Goal: Information Seeking & Learning: Learn about a topic

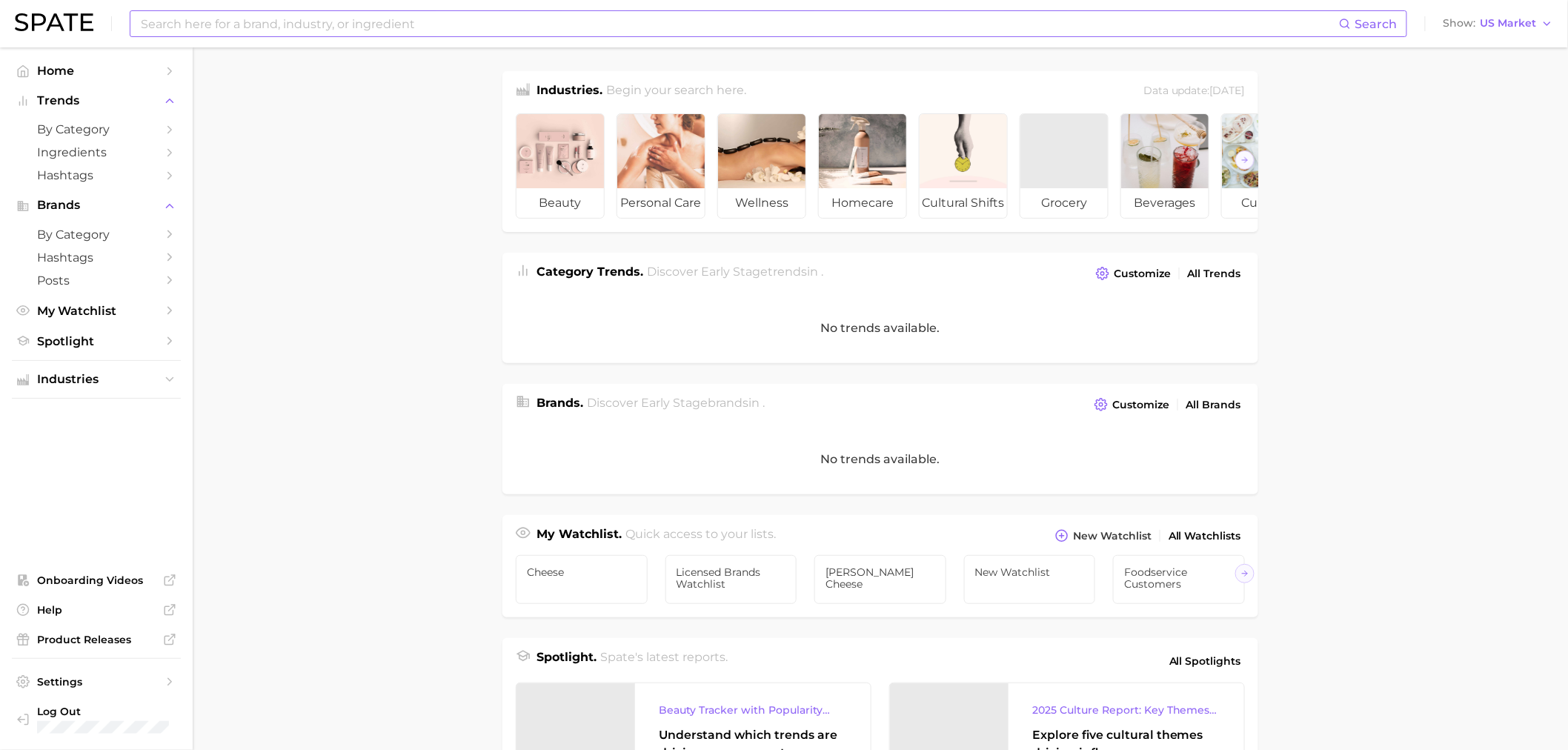
click at [241, 19] on input at bounding box center [739, 24] width 1200 height 26
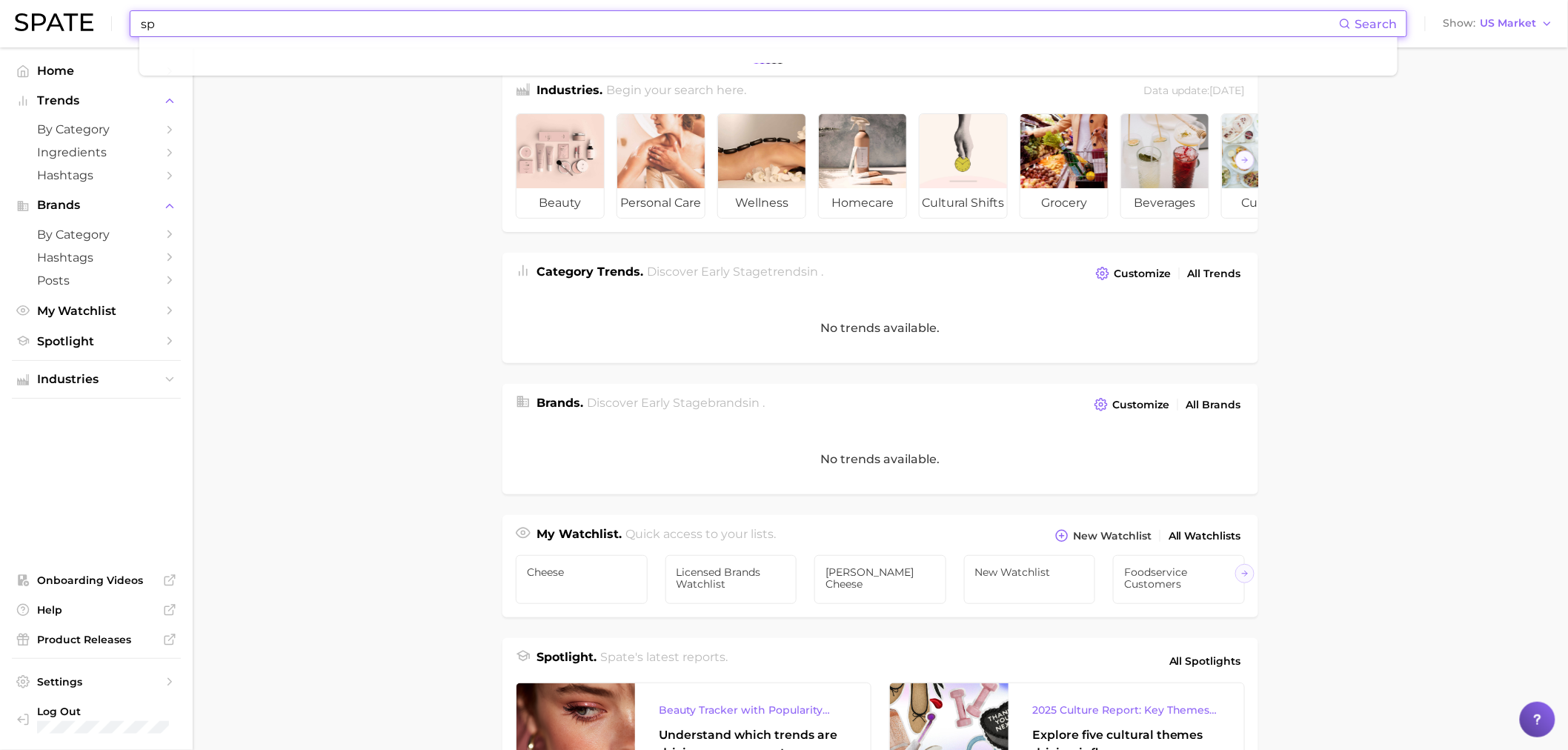
type input "s"
type input "strawberry"
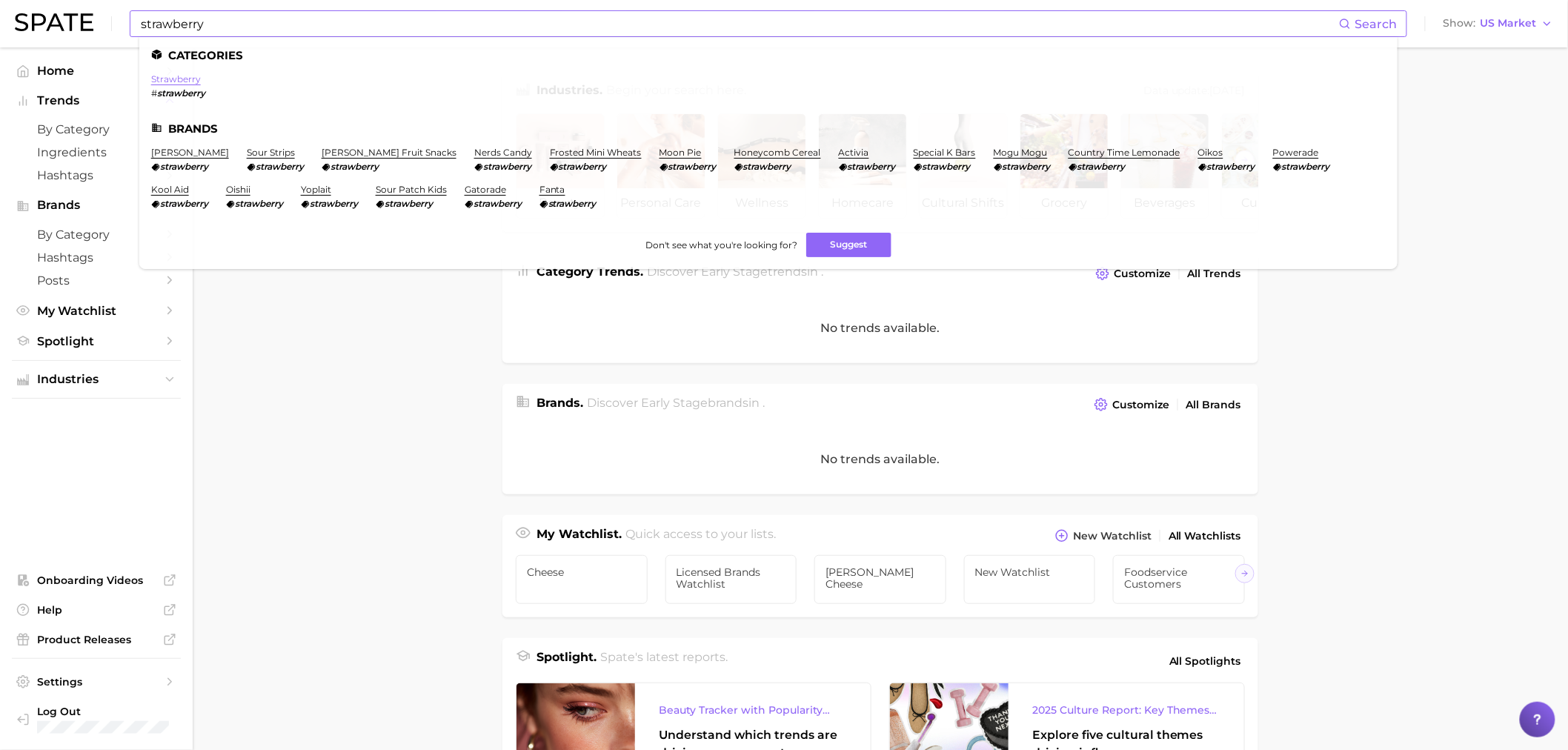
click at [181, 77] on link "strawberry" at bounding box center [176, 79] width 49 height 11
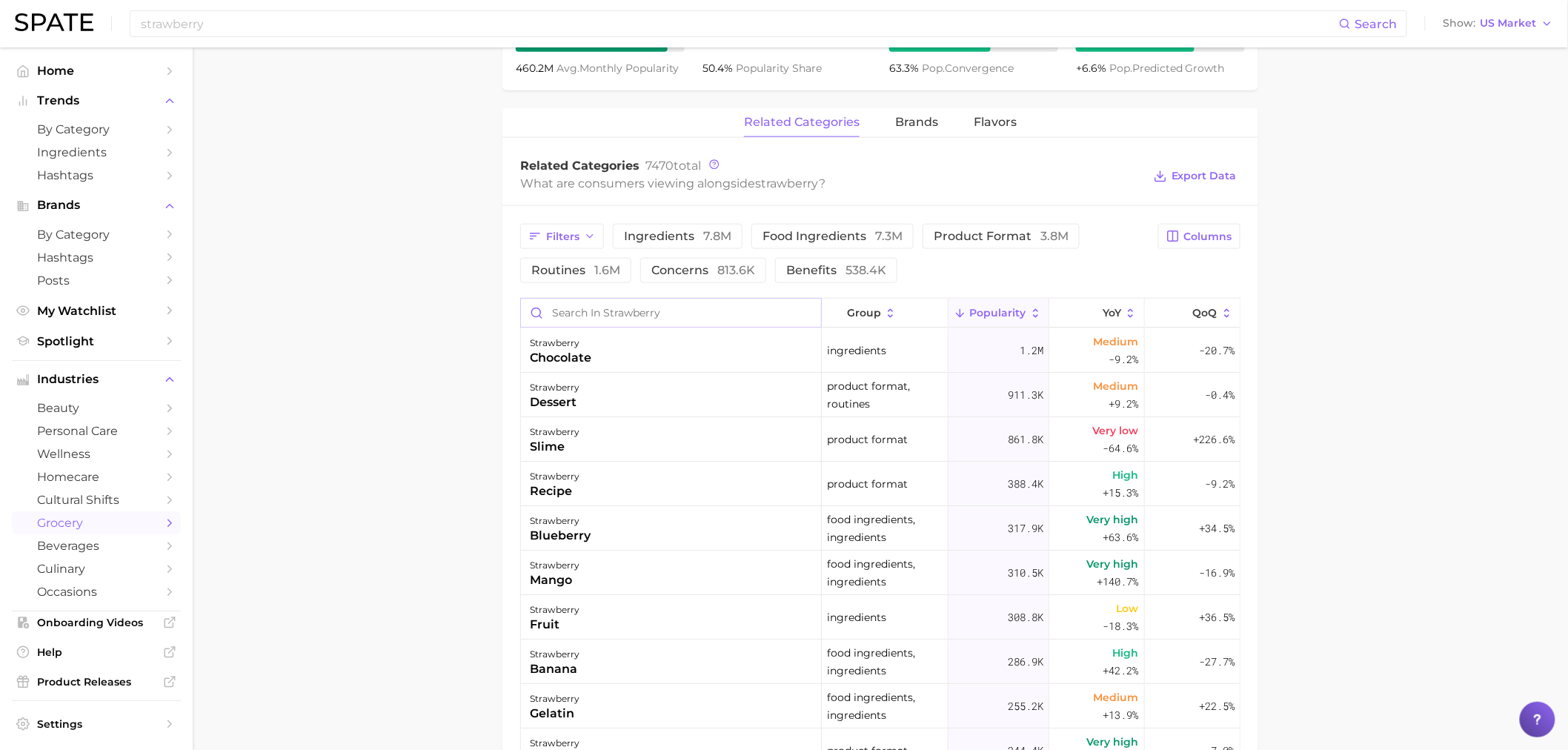
click at [563, 316] on input "Search in strawberry" at bounding box center [670, 312] width 300 height 28
type input "spicy"
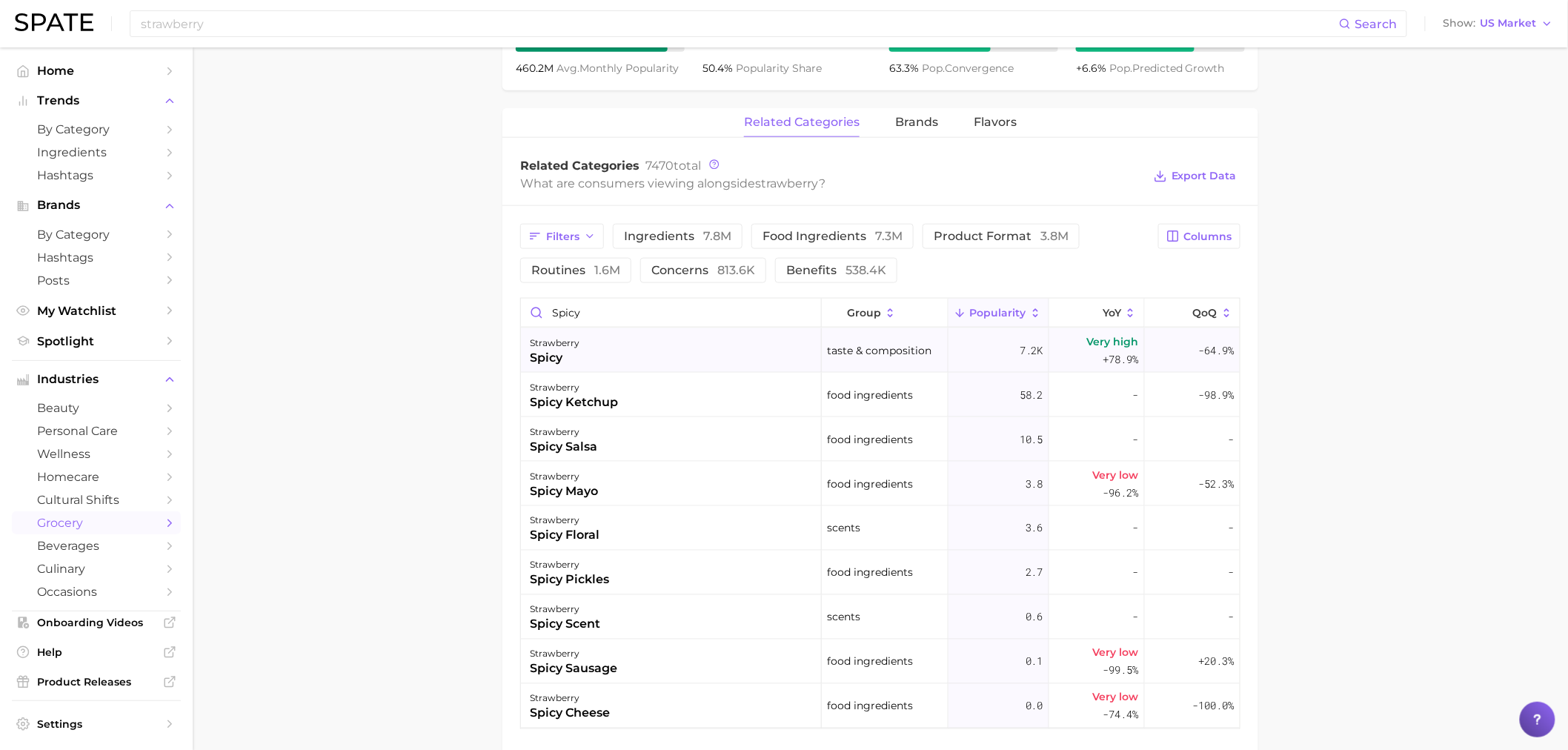
click at [645, 350] on div "strawberry spicy" at bounding box center [671, 350] width 301 height 45
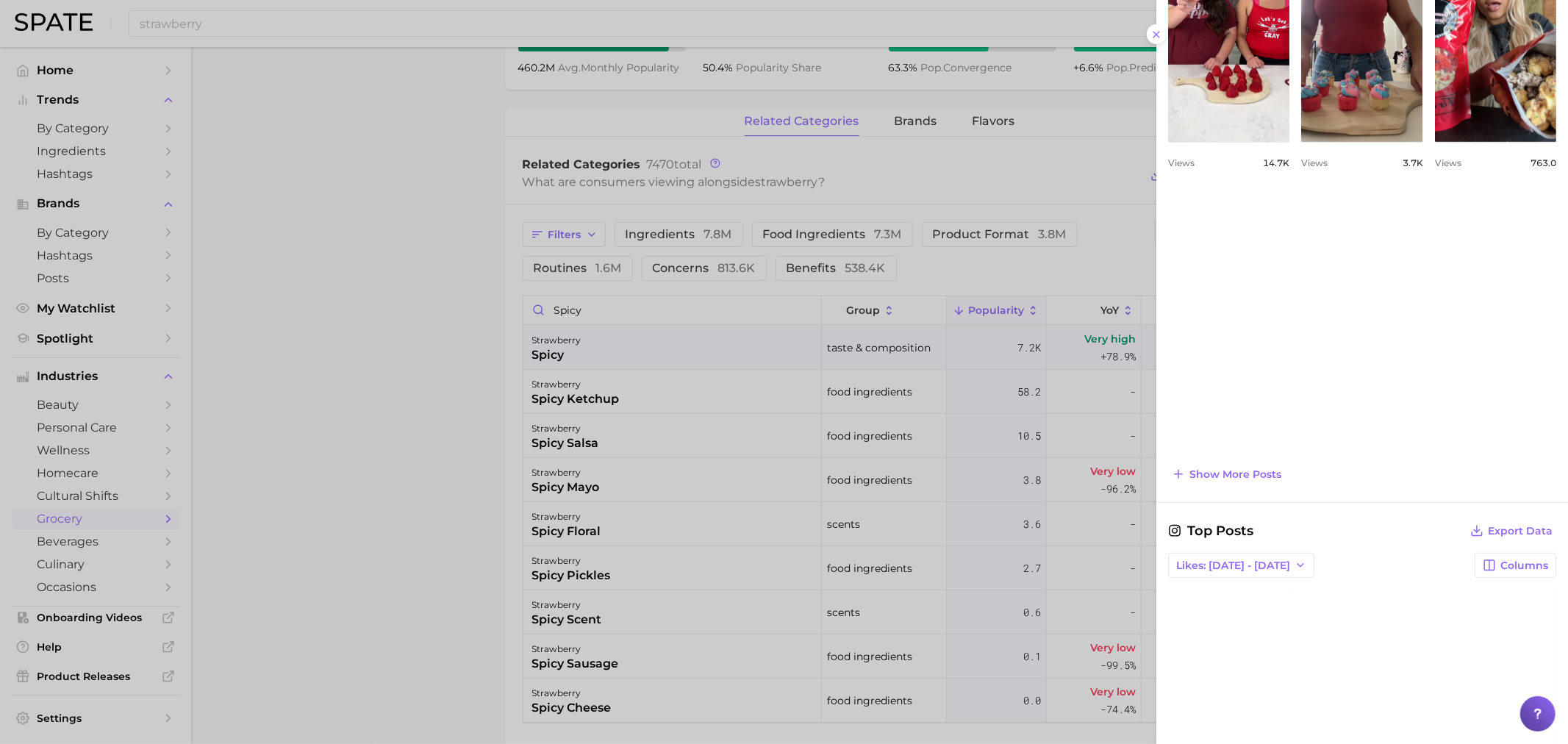
scroll to position [570, 0]
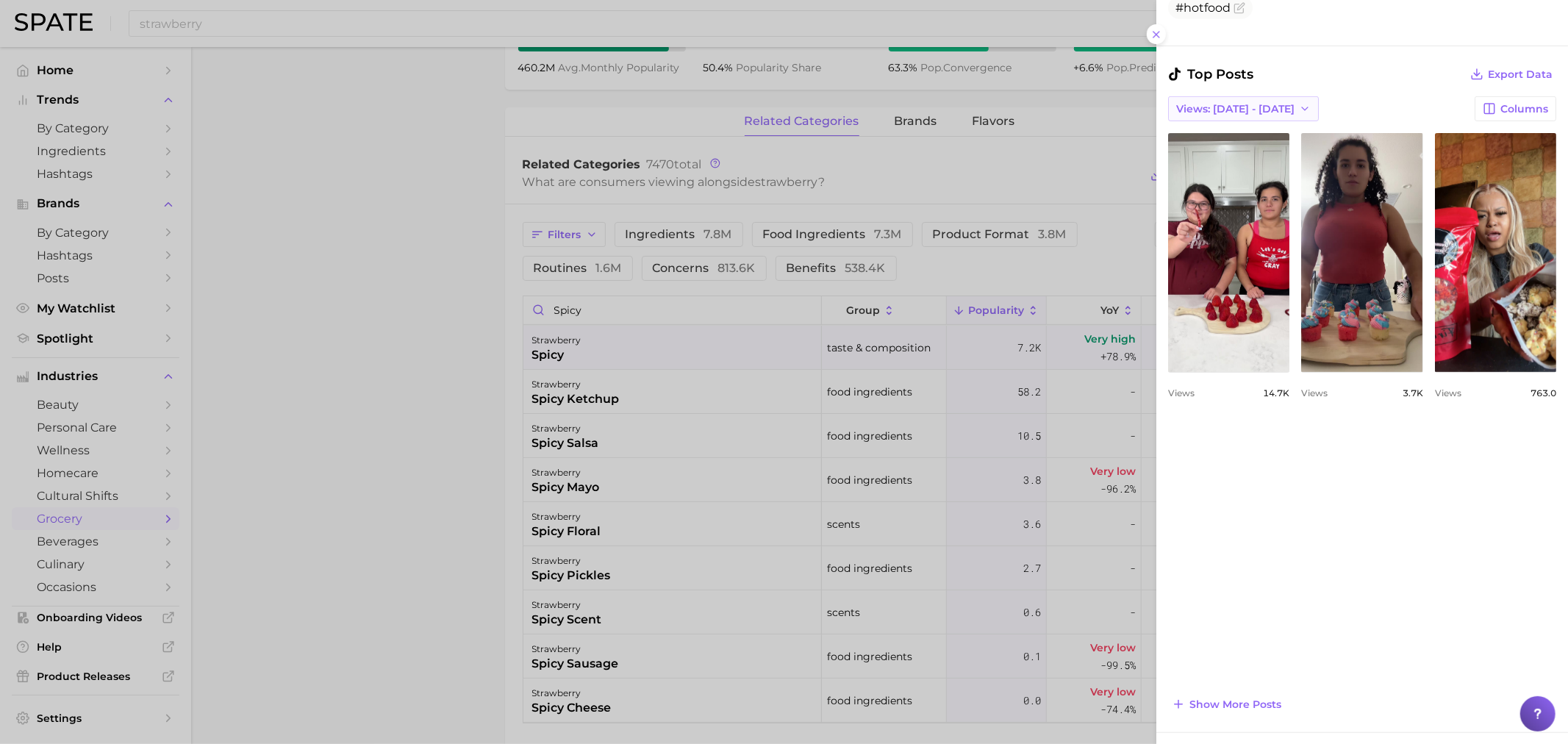
click at [1258, 110] on span "Views: Sep 7 - 14" at bounding box center [1235, 109] width 118 height 12
click at [1240, 158] on button "Total Views" at bounding box center [1250, 163] width 162 height 26
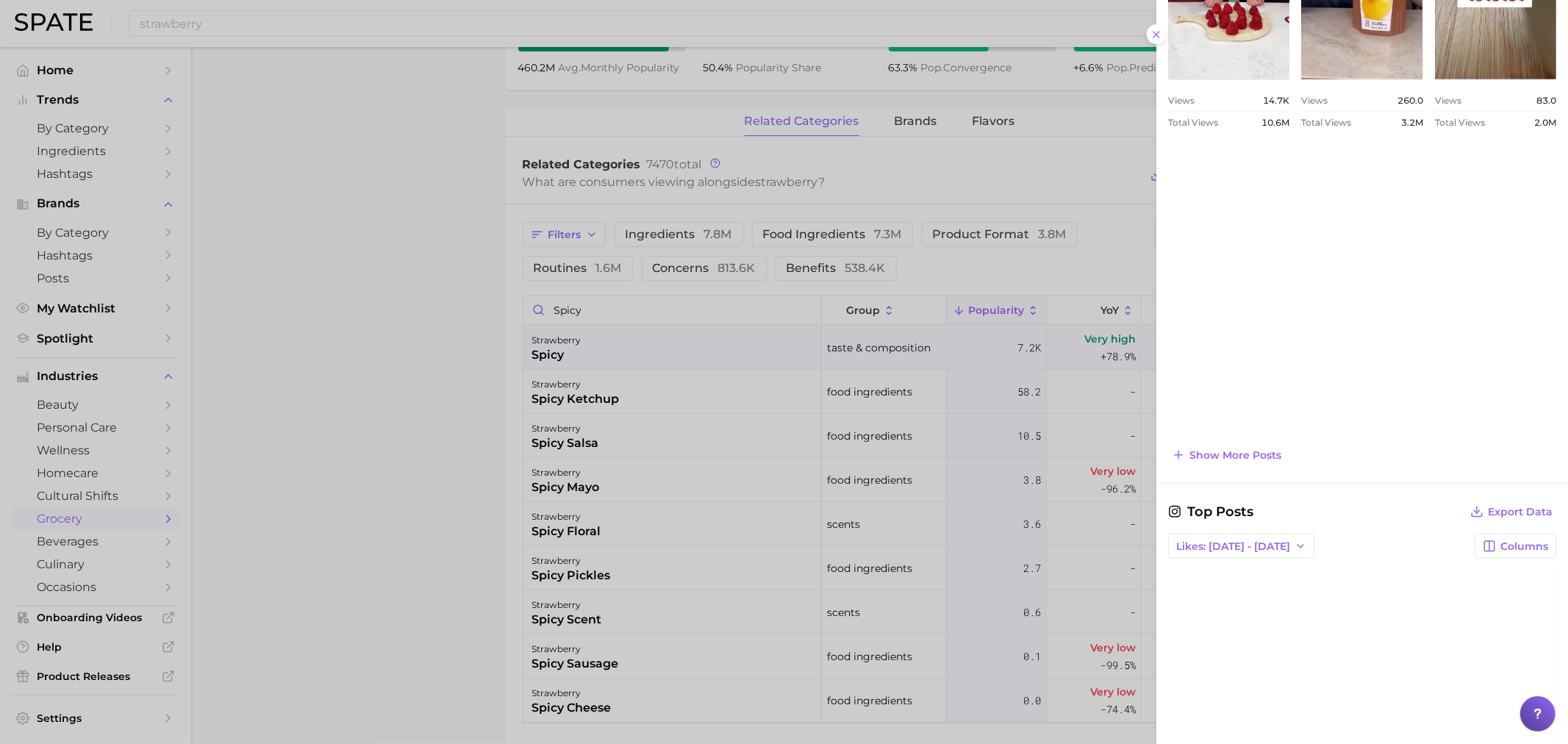
scroll to position [859, 0]
click at [1227, 460] on span "Show more posts" at bounding box center [1235, 458] width 92 height 12
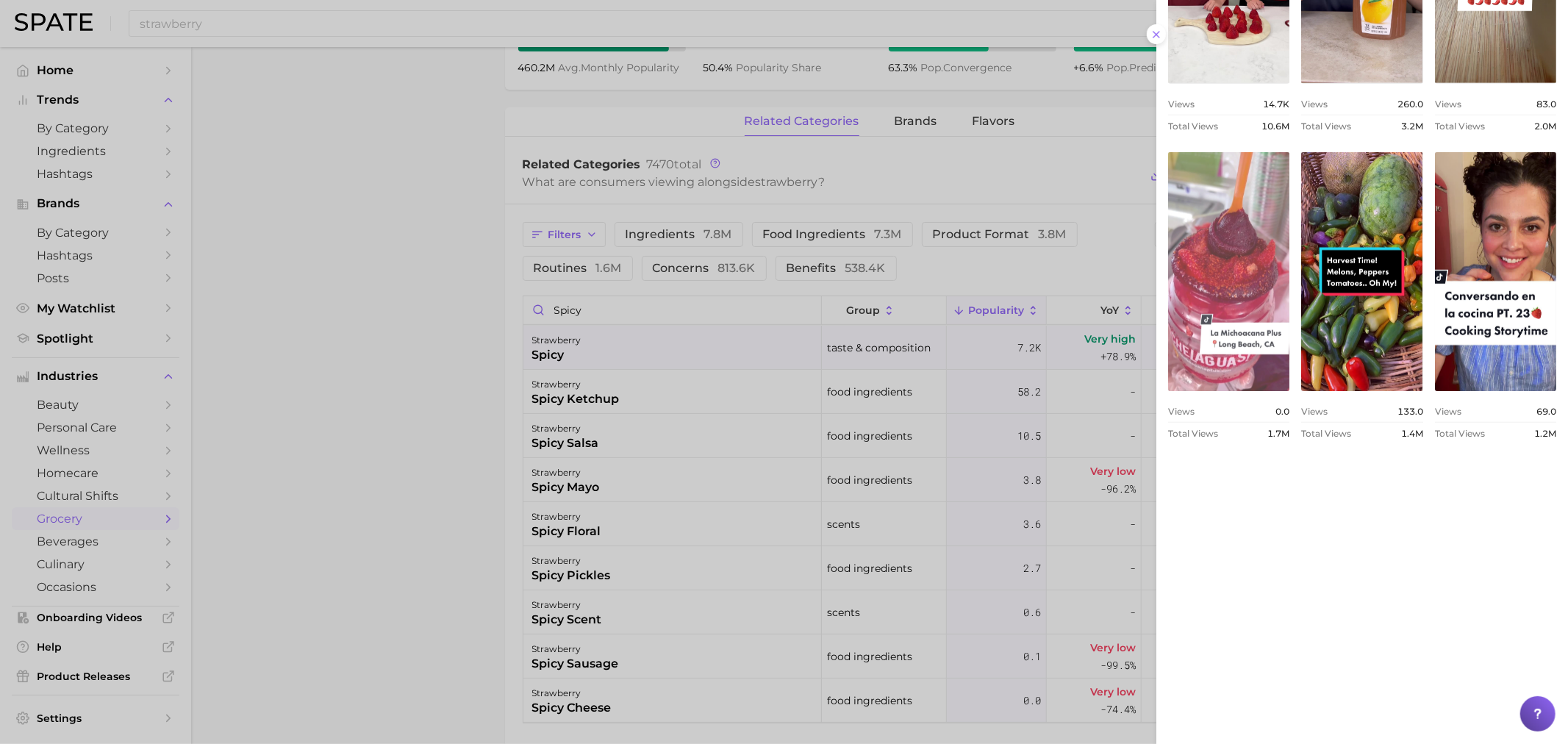
click at [1290, 251] on link "view post on TikTok" at bounding box center [1229, 271] width 121 height 239
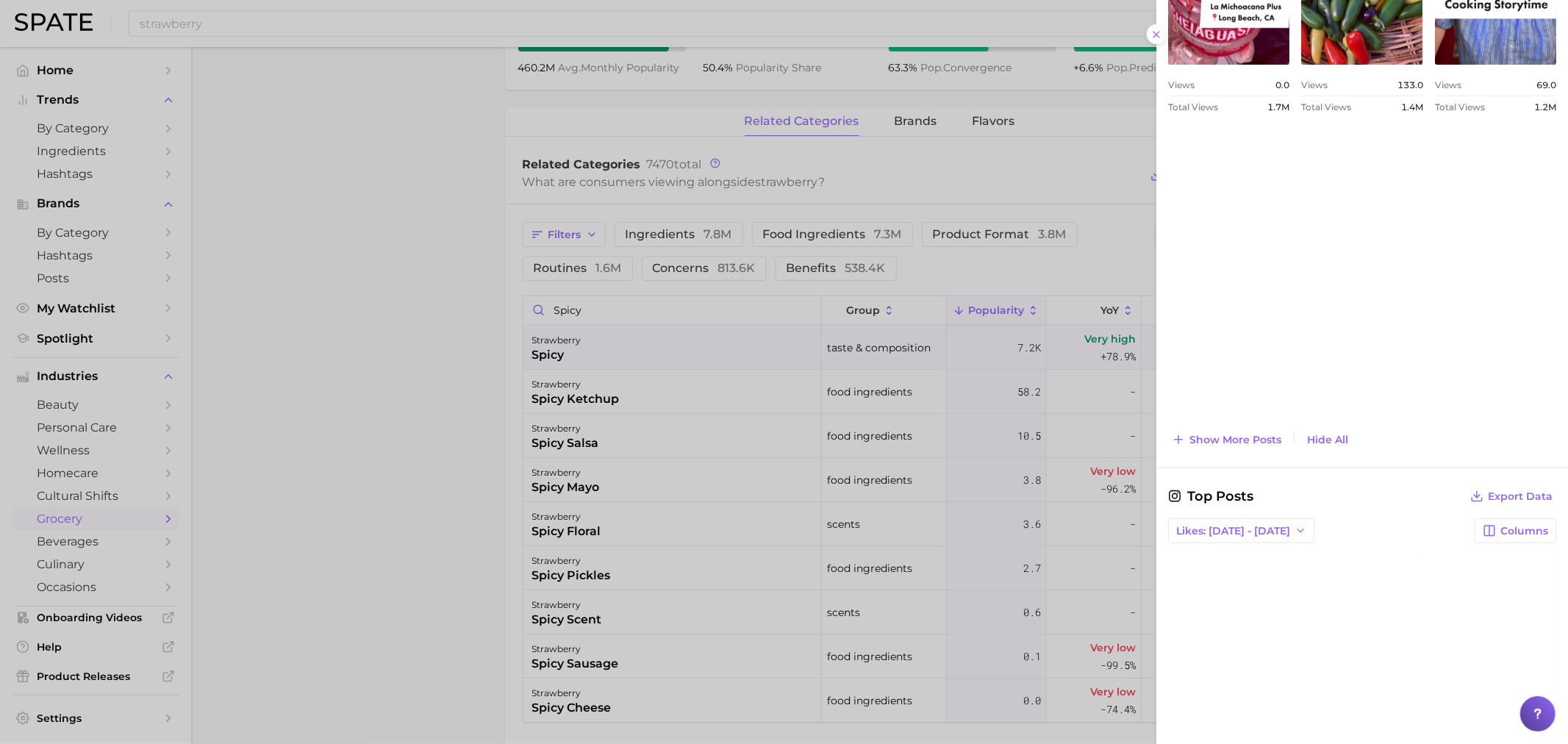
scroll to position [1186, 0]
click at [1280, 442] on span "Show more posts" at bounding box center [1235, 439] width 92 height 12
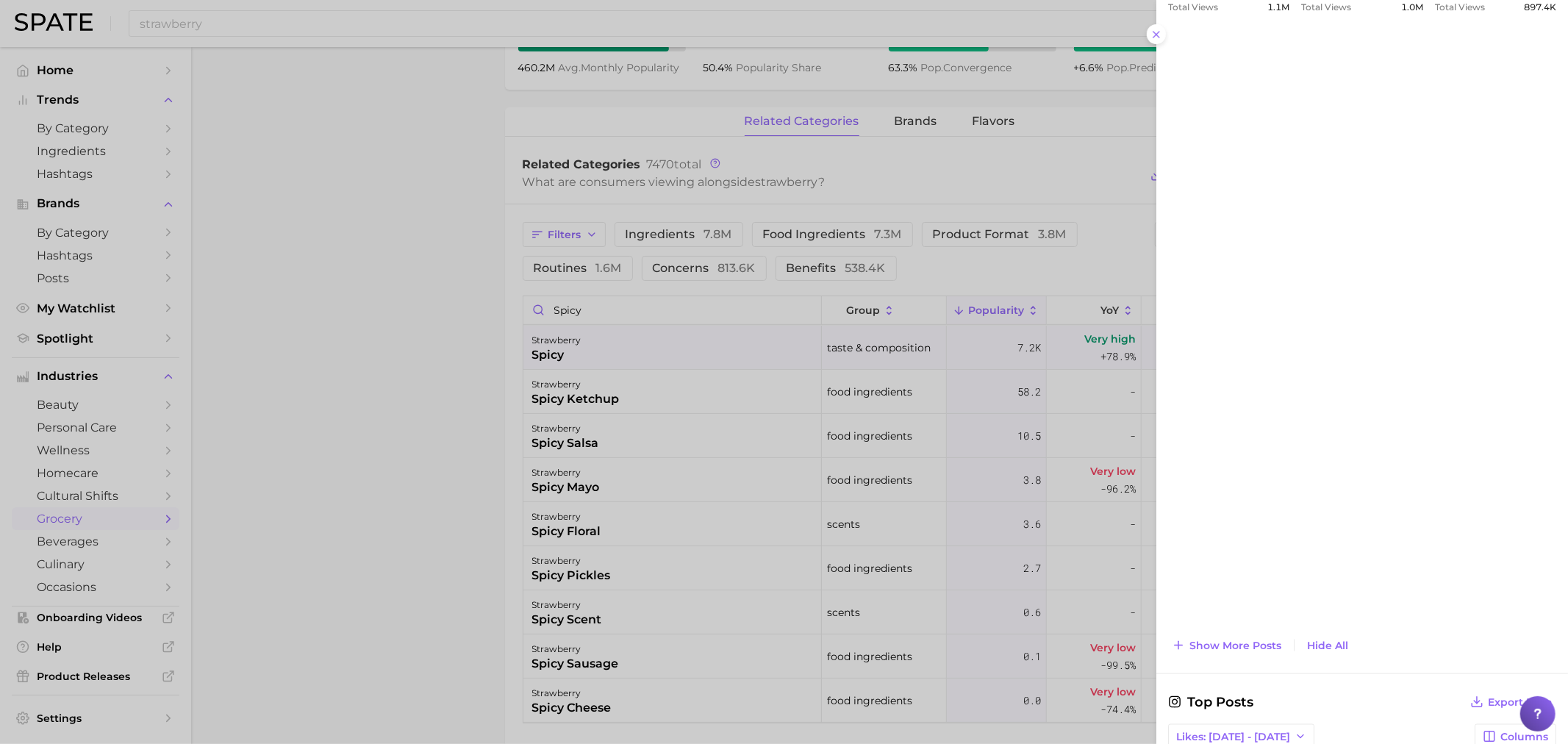
scroll to position [1594, 0]
click at [1222, 648] on span "Show more posts" at bounding box center [1235, 643] width 92 height 12
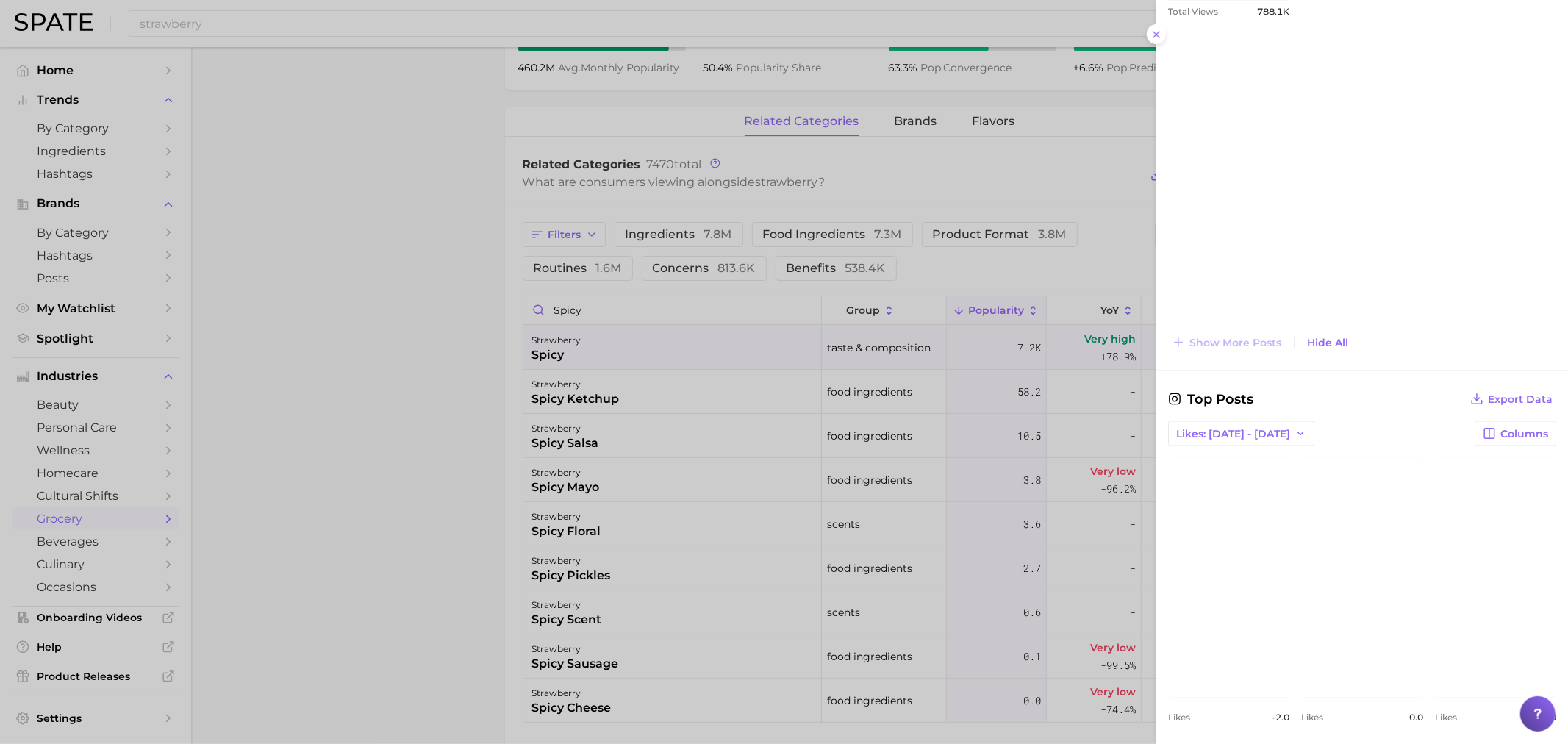
scroll to position [1677, 0]
